Goal: Task Accomplishment & Management: Manage account settings

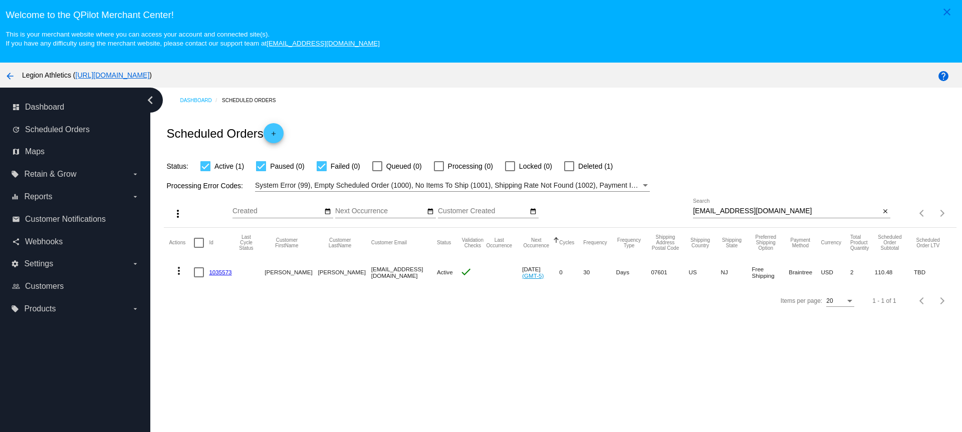
click at [707, 219] on div "[EMAIL_ADDRESS][DOMAIN_NAME] Search close" at bounding box center [791, 213] width 197 height 29
click at [716, 209] on input "[EMAIL_ADDRESS][DOMAIN_NAME]" at bounding box center [786, 211] width 187 height 8
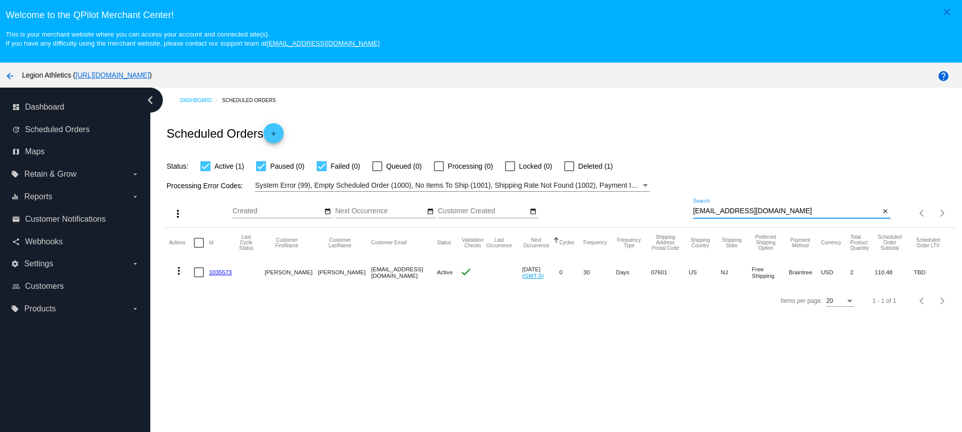
paste input "[EMAIL_ADDRESS]"
type input "[EMAIL_ADDRESS][DOMAIN_NAME]"
click at [217, 272] on link "867600" at bounding box center [219, 272] width 20 height 7
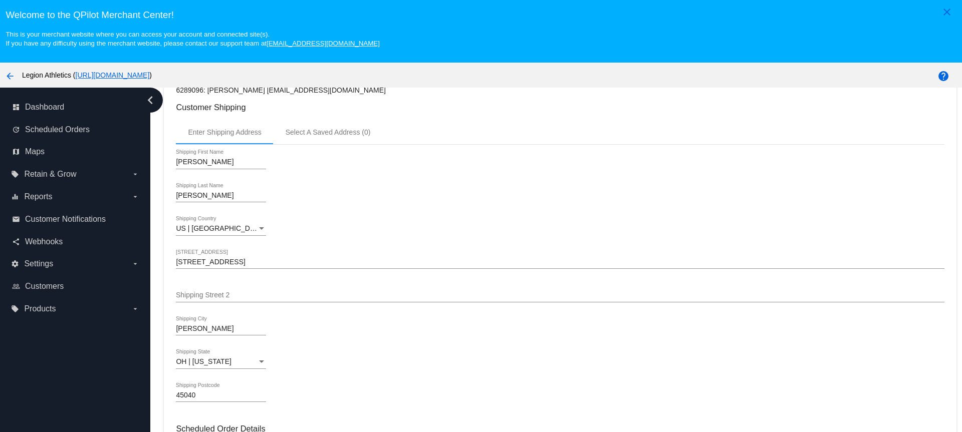
scroll to position [300, 0]
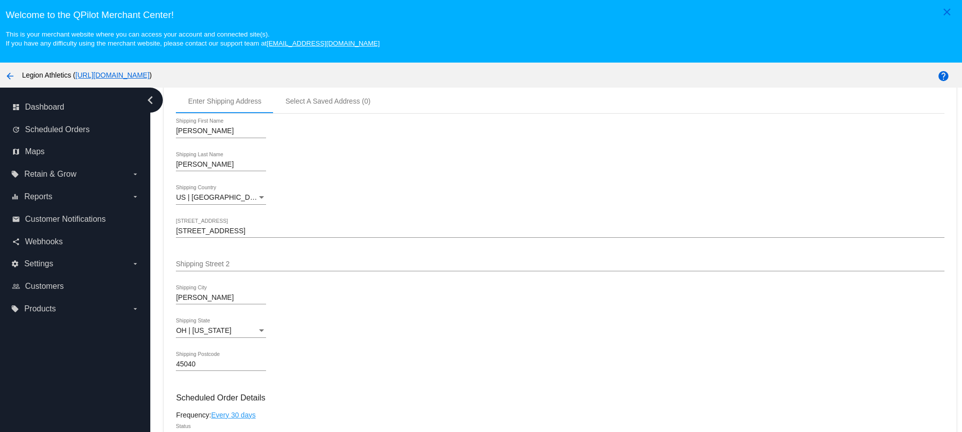
click at [245, 227] on input "[STREET_ADDRESS]" at bounding box center [560, 231] width 768 height 8
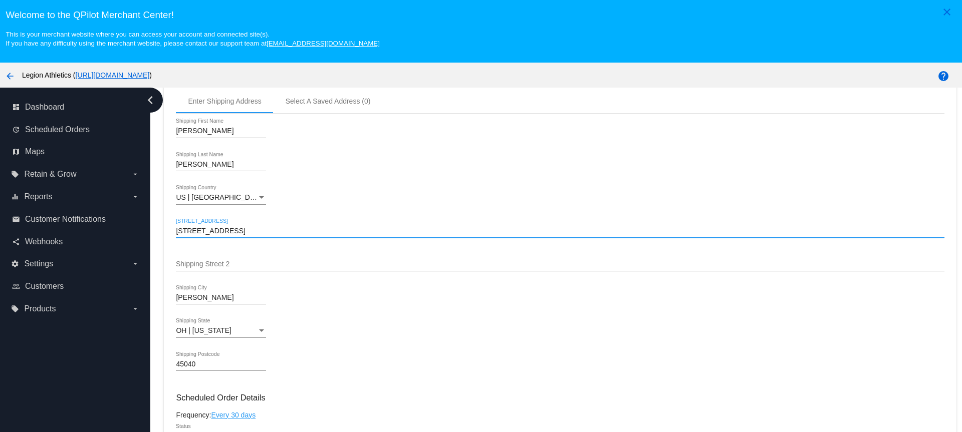
click at [245, 227] on input "[STREET_ADDRESS]" at bounding box center [560, 231] width 768 height 8
paste input "[STREET_ADDRESS]"
drag, startPoint x: 244, startPoint y: 229, endPoint x: 398, endPoint y: 230, distance: 154.3
click at [398, 230] on input "[STREET_ADDRESS]" at bounding box center [560, 231] width 768 height 8
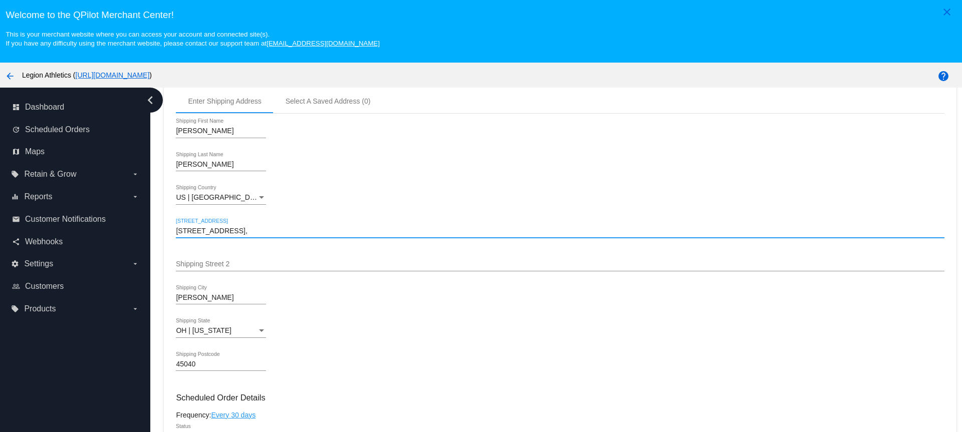
type input "[STREET_ADDRESS],"
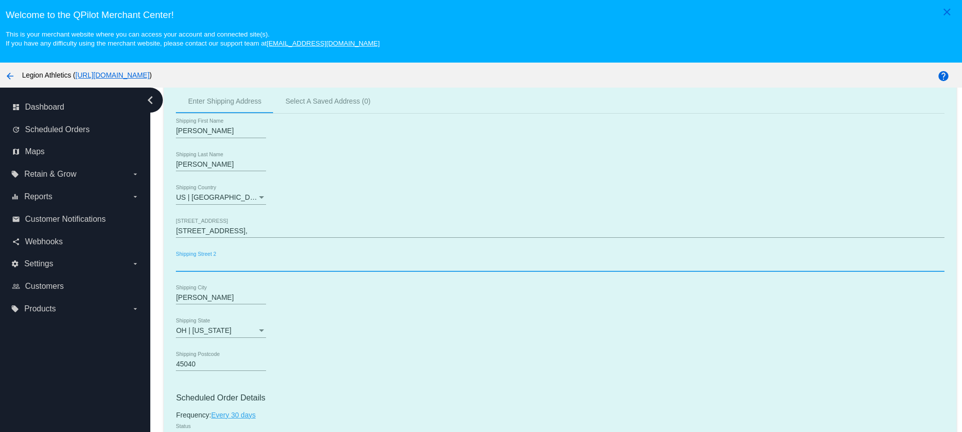
paste input "unit [STREET_ADDRESS]"
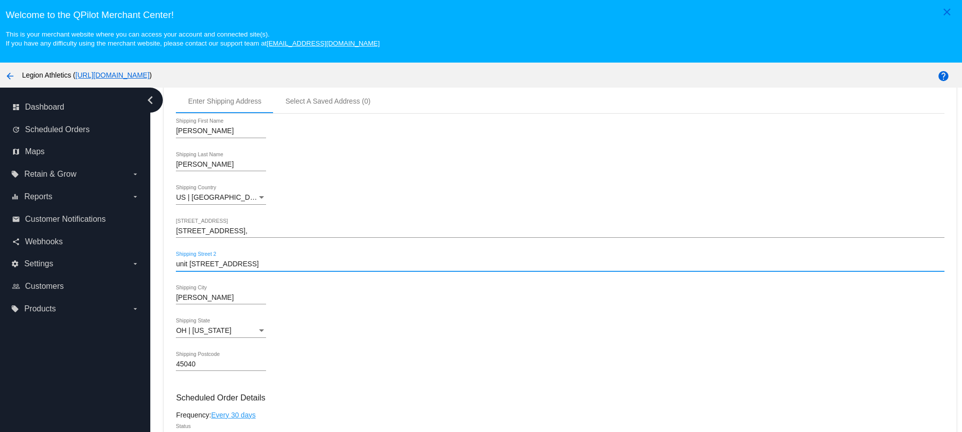
drag, startPoint x: 204, startPoint y: 264, endPoint x: 325, endPoint y: 267, distance: 121.3
click at [325, 267] on input "unit [STREET_ADDRESS]" at bounding box center [560, 264] width 768 height 8
type input "unit 208"
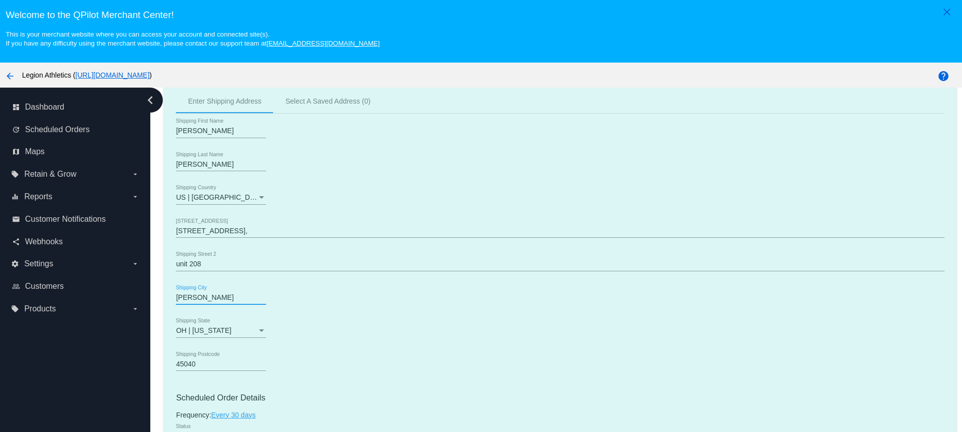
drag, startPoint x: 205, startPoint y: 297, endPoint x: 184, endPoint y: 297, distance: 20.5
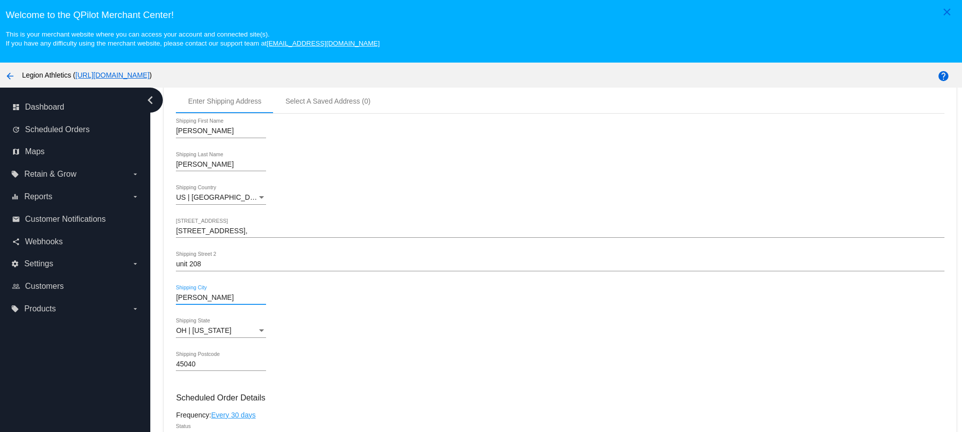
click at [196, 296] on input "[PERSON_NAME]" at bounding box center [221, 298] width 90 height 8
paste input "[GEOGRAPHIC_DATA]"
drag, startPoint x: 225, startPoint y: 297, endPoint x: 277, endPoint y: 317, distance: 55.2
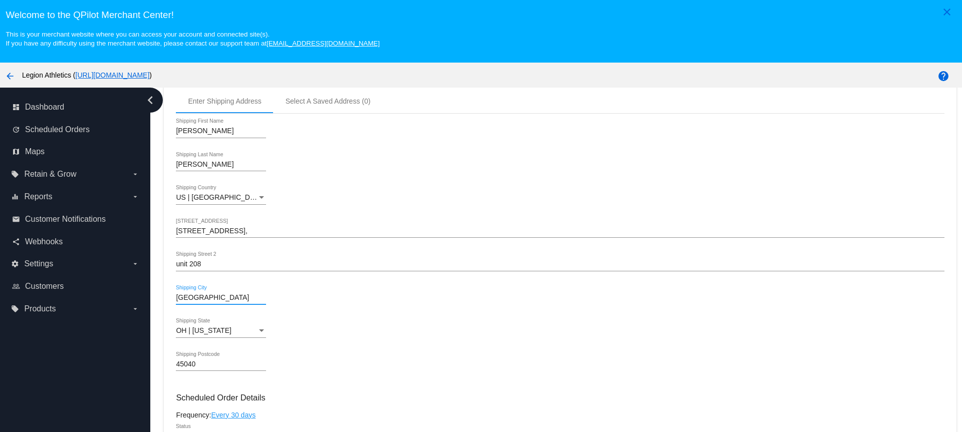
click at [296, 301] on div "[GEOGRAPHIC_DATA] [GEOGRAPHIC_DATA]" at bounding box center [560, 299] width 768 height 29
type input "[GEOGRAPHIC_DATA], [GEOGRAPHIC_DATA]"
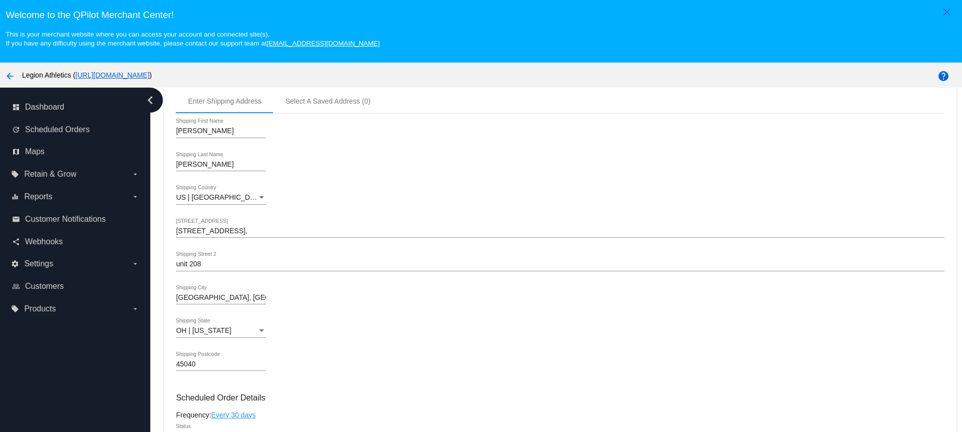
click at [195, 363] on input "45040" at bounding box center [221, 365] width 90 height 8
paste input "33904"
type input "33904"
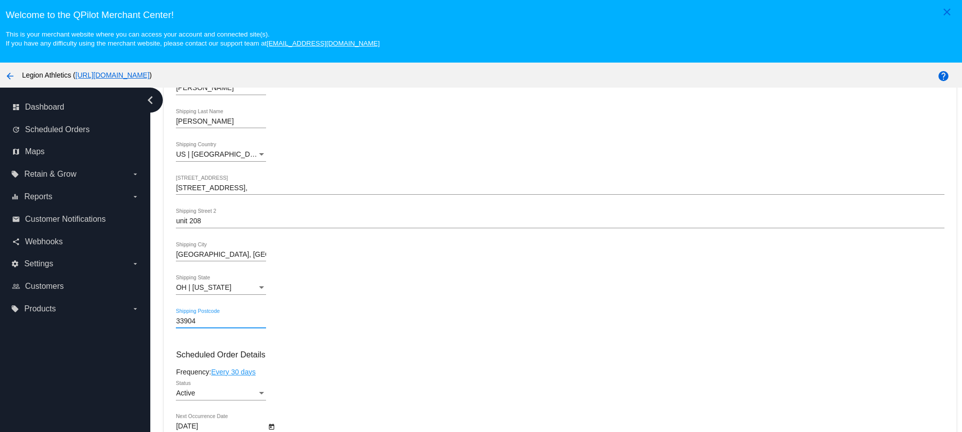
scroll to position [376, 0]
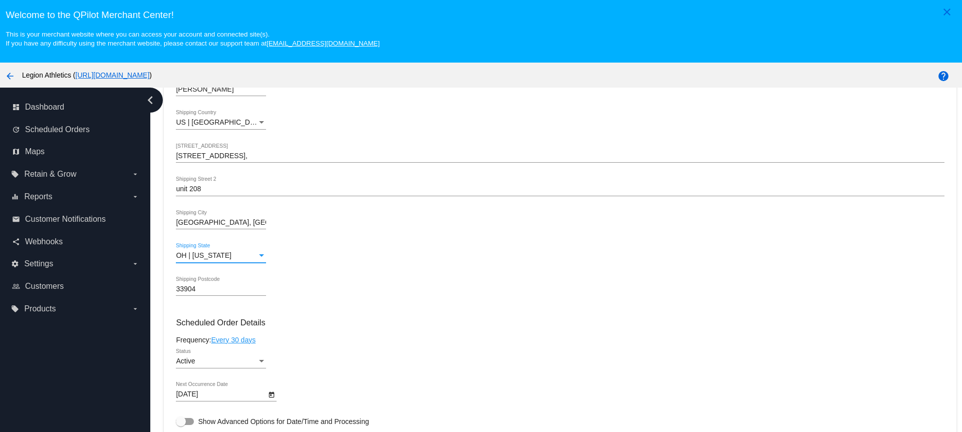
click at [236, 259] on div "OH | [US_STATE]" at bounding box center [216, 256] width 81 height 8
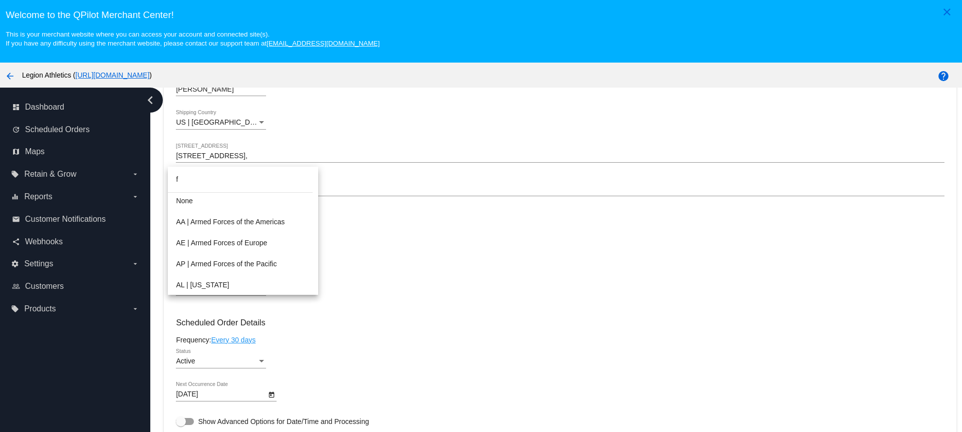
scroll to position [0, 0]
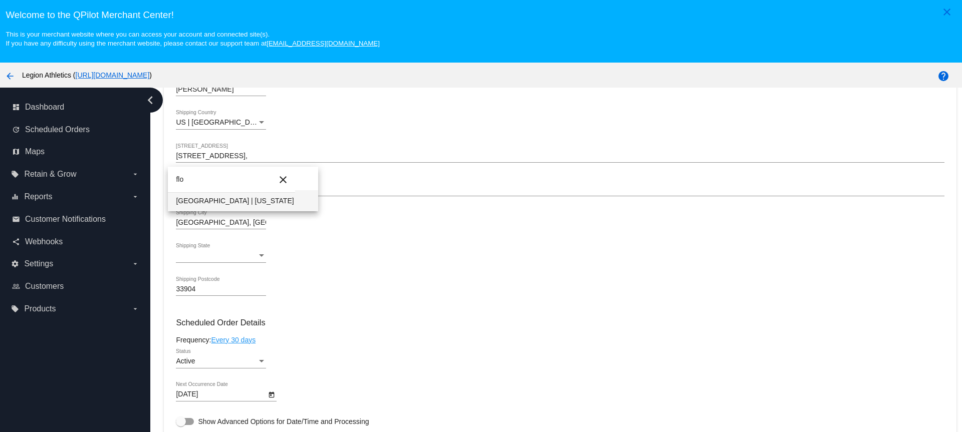
type input "flo"
click at [216, 197] on span "[GEOGRAPHIC_DATA] | [US_STATE]" at bounding box center [243, 200] width 134 height 21
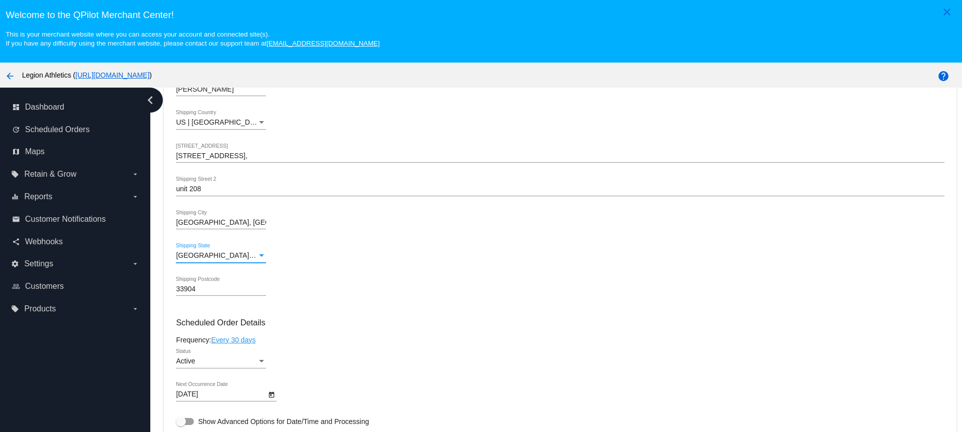
click at [230, 220] on input "[GEOGRAPHIC_DATA], [GEOGRAPHIC_DATA]" at bounding box center [221, 223] width 90 height 8
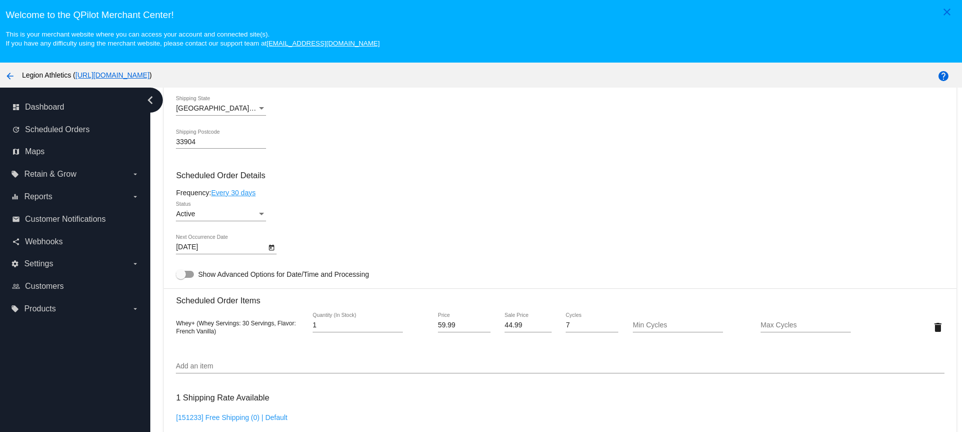
scroll to position [526, 0]
type input "[GEOGRAPHIC_DATA]"
click at [222, 248] on mat-card "Customer 6289096: [PERSON_NAME] [EMAIL_ADDRESS][DOMAIN_NAME] Customer Shipping …" at bounding box center [560, 318] width 792 height 1037
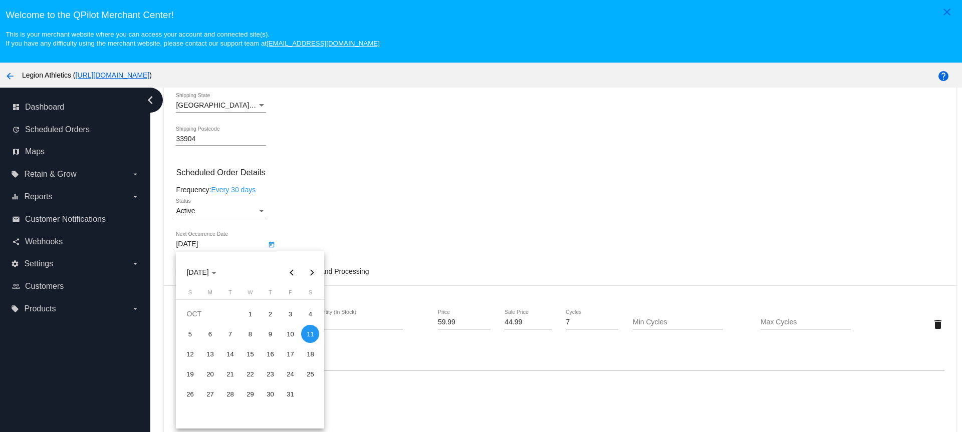
click at [265, 373] on div "23" at bounding box center [270, 374] width 18 height 18
type input "[DATE]"
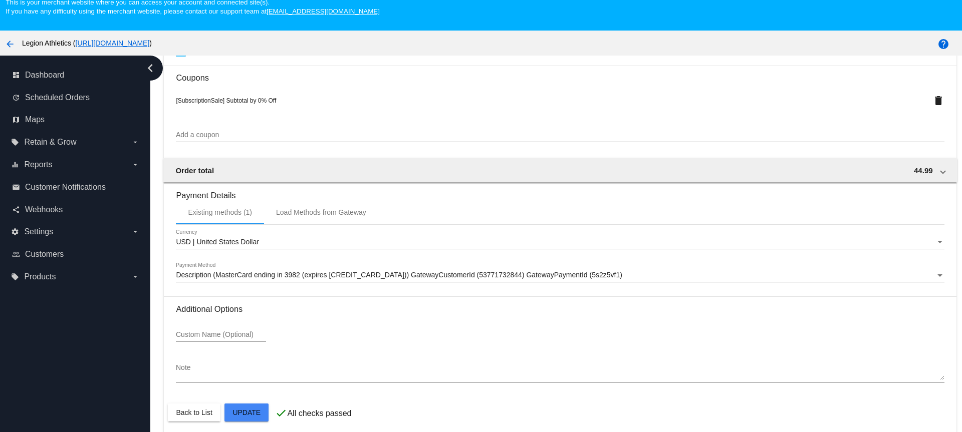
scroll to position [63, 0]
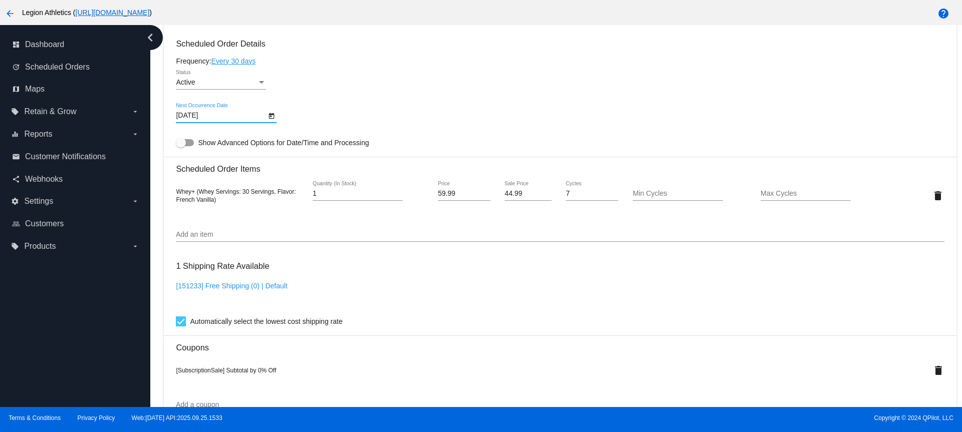
scroll to position [892, 0]
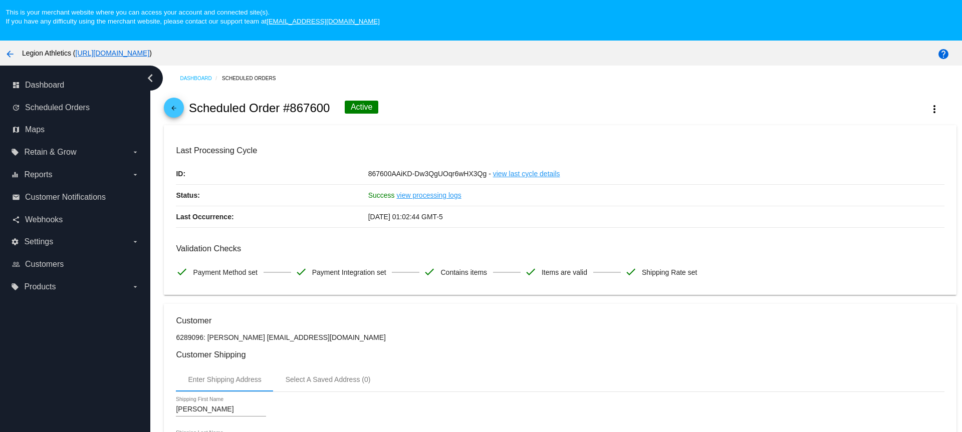
scroll to position [0, 0]
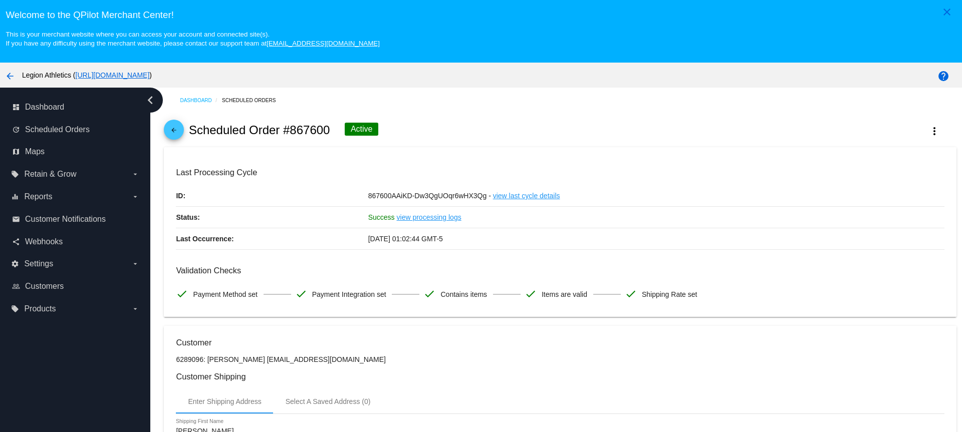
click at [172, 135] on div at bounding box center [481, 216] width 962 height 432
click at [175, 132] on mat-icon "arrow_back" at bounding box center [174, 133] width 12 height 12
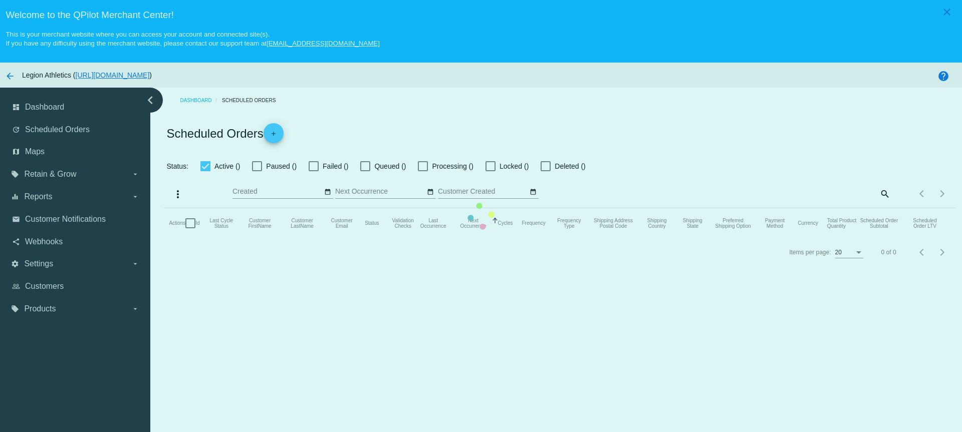
checkbox input "true"
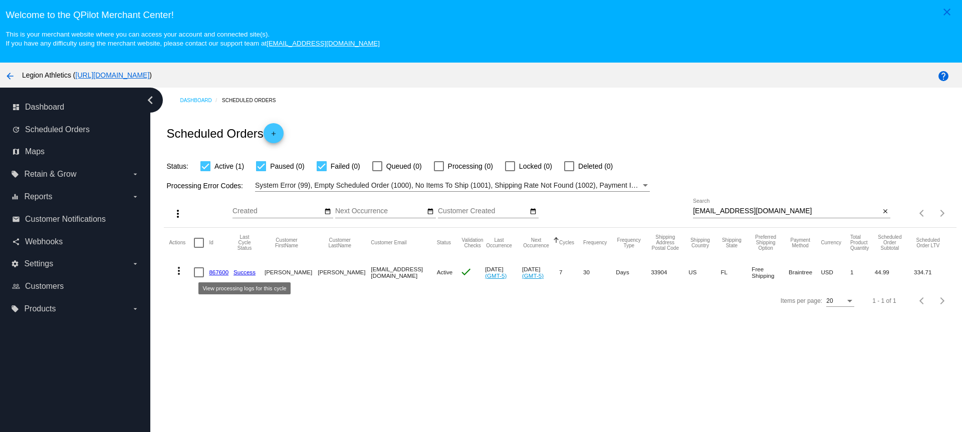
click at [228, 272] on link "867600" at bounding box center [219, 272] width 20 height 7
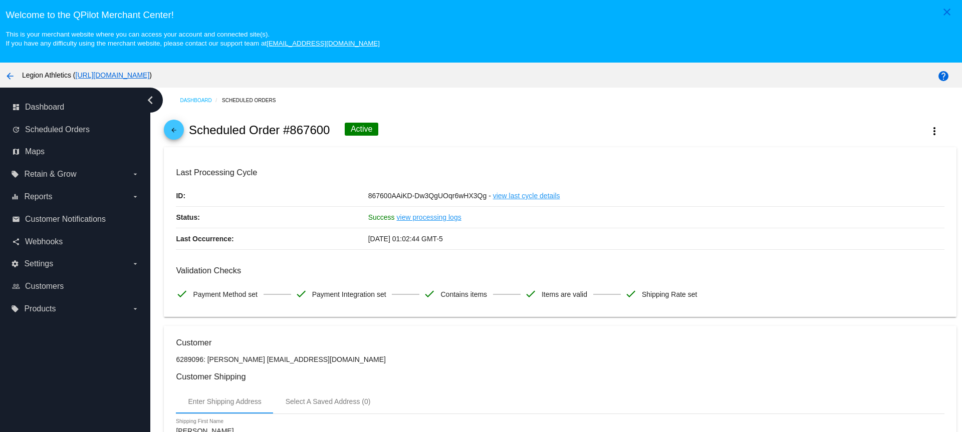
click at [178, 137] on mat-icon "arrow_back" at bounding box center [174, 133] width 12 height 12
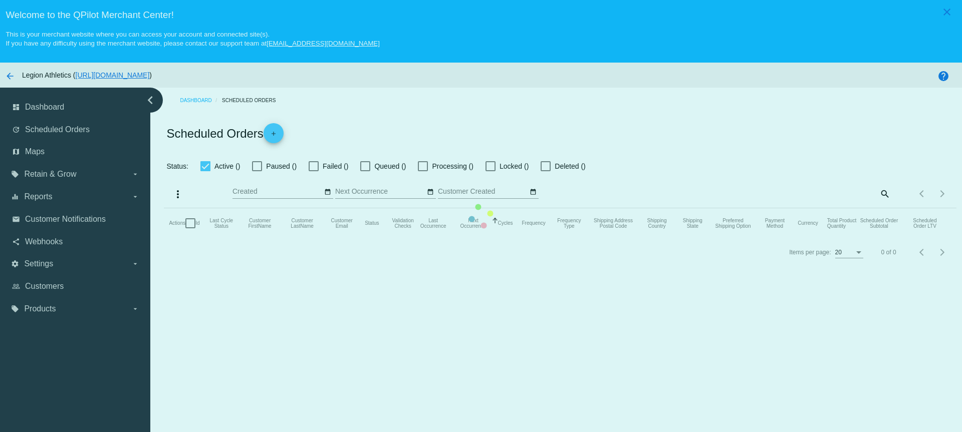
checkbox input "true"
